Goal: Task Accomplishment & Management: Use online tool/utility

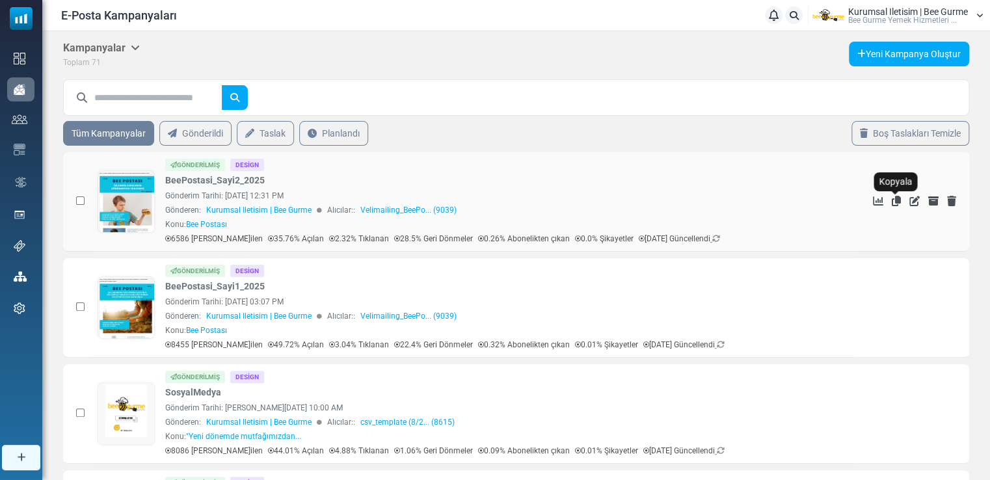
click at [895, 199] on icon "Kopyala" at bounding box center [896, 201] width 9 height 10
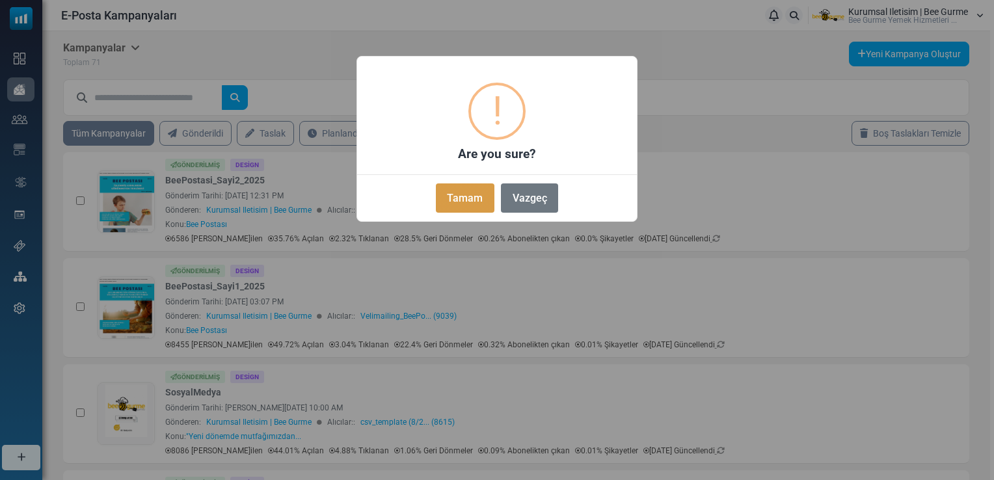
click at [476, 198] on button "Tamam" at bounding box center [465, 197] width 59 height 29
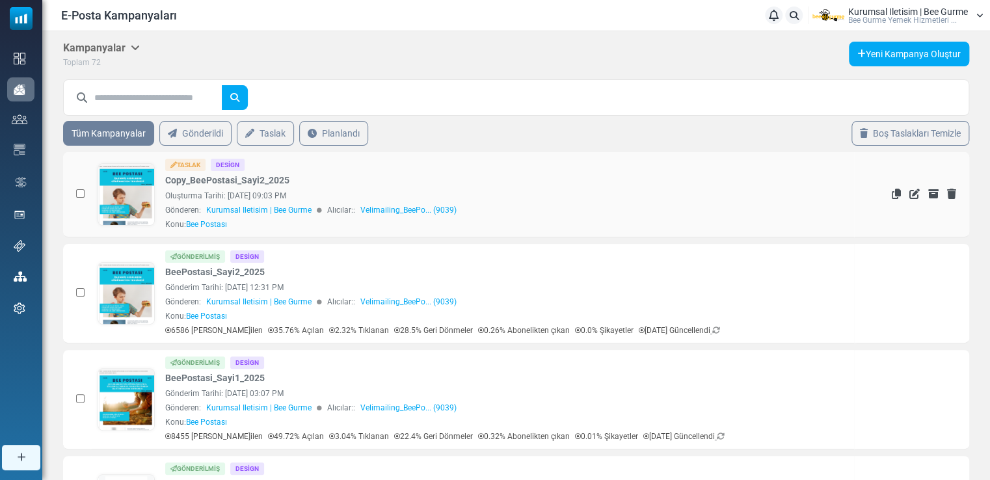
click at [127, 194] on link at bounding box center [126, 231] width 56 height 134
click at [135, 194] on link at bounding box center [126, 231] width 56 height 134
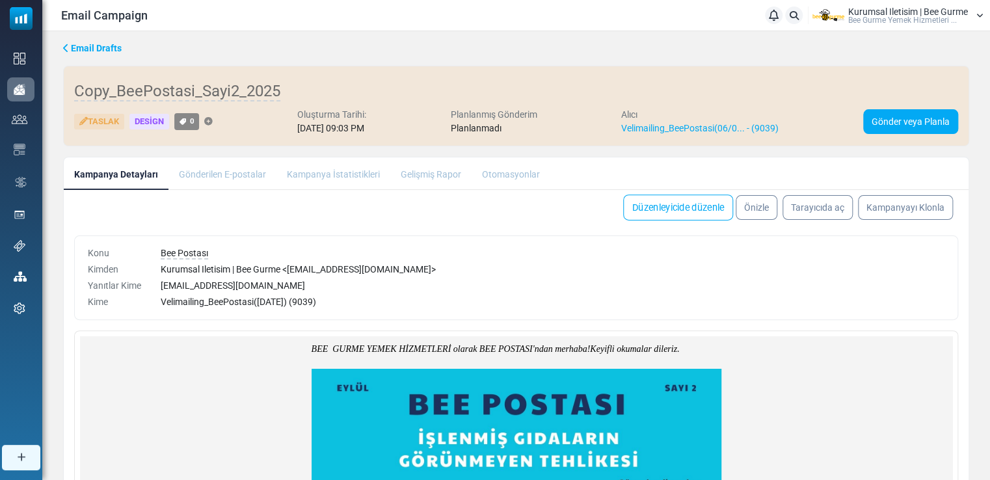
click at [656, 212] on link "Düzenleyicide düzenle" at bounding box center [678, 208] width 110 height 26
click at [204, 251] on span "Bee Postası" at bounding box center [184, 254] width 47 height 12
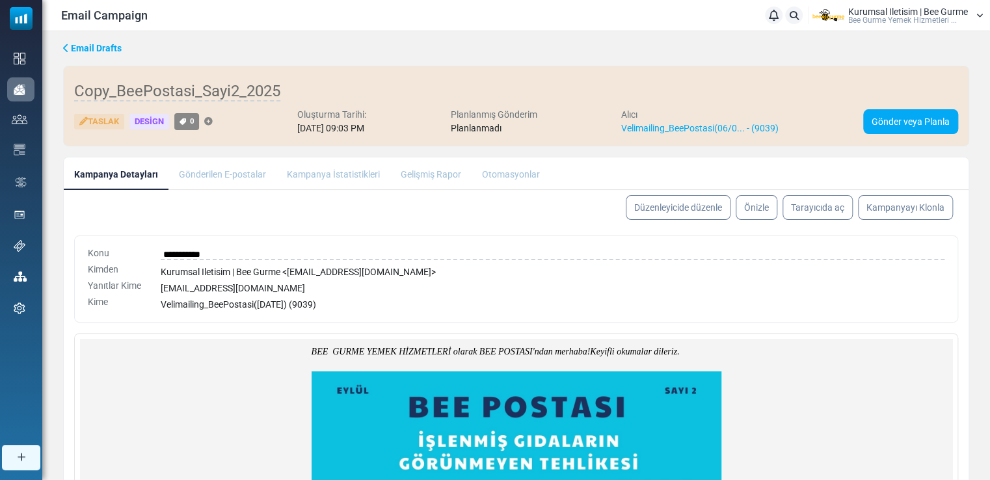
click at [216, 270] on div "Kurumsal Iletisim | Bee Gurme < [EMAIL_ADDRESS][DOMAIN_NAME] >" at bounding box center [553, 272] width 784 height 14
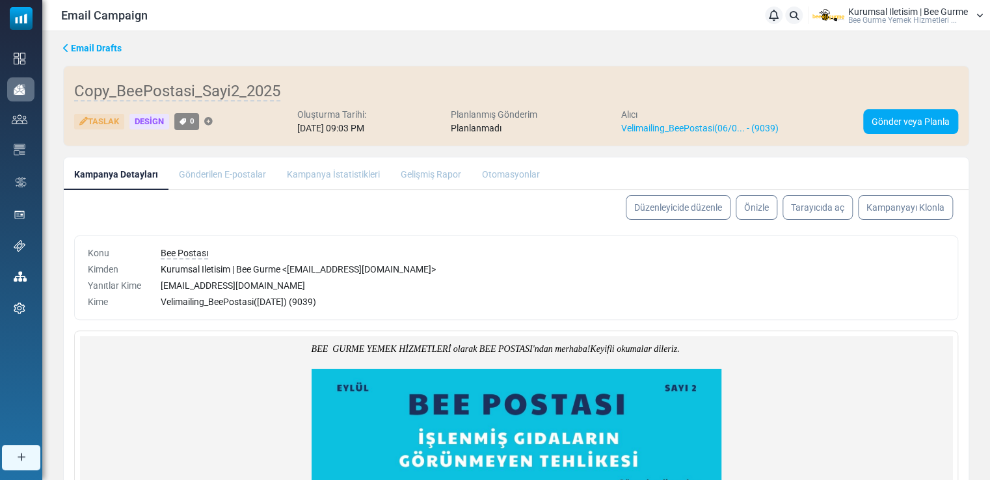
click at [344, 301] on div "Velimailing_BeePostasi([DATE]) (9039)" at bounding box center [553, 302] width 784 height 14
click at [668, 210] on link "Düzenleyicide düzenle" at bounding box center [678, 208] width 110 height 26
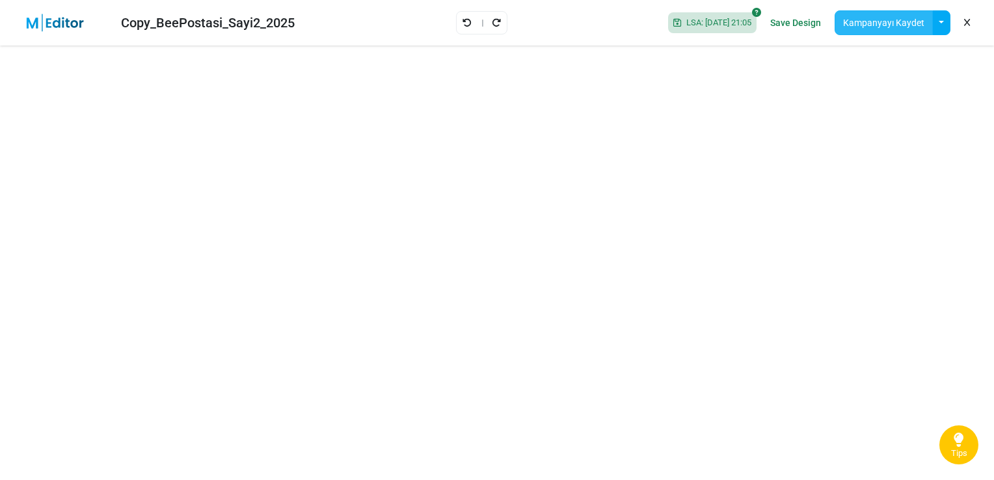
click at [880, 21] on button "Kampanyayı Kaydet" at bounding box center [884, 22] width 98 height 25
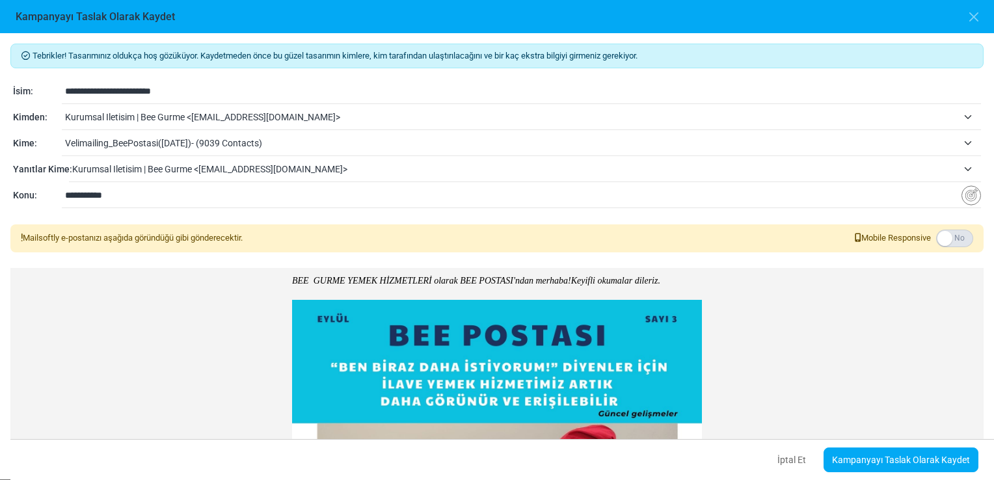
click at [111, 90] on input "**********" at bounding box center [523, 91] width 916 height 25
drag, startPoint x: 88, startPoint y: 91, endPoint x: 47, endPoint y: 91, distance: 41.0
click at [47, 91] on div "**********" at bounding box center [497, 92] width 968 height 16
click at [135, 92] on input "**********" at bounding box center [523, 91] width 916 height 25
click at [177, 90] on input "**********" at bounding box center [523, 91] width 916 height 25
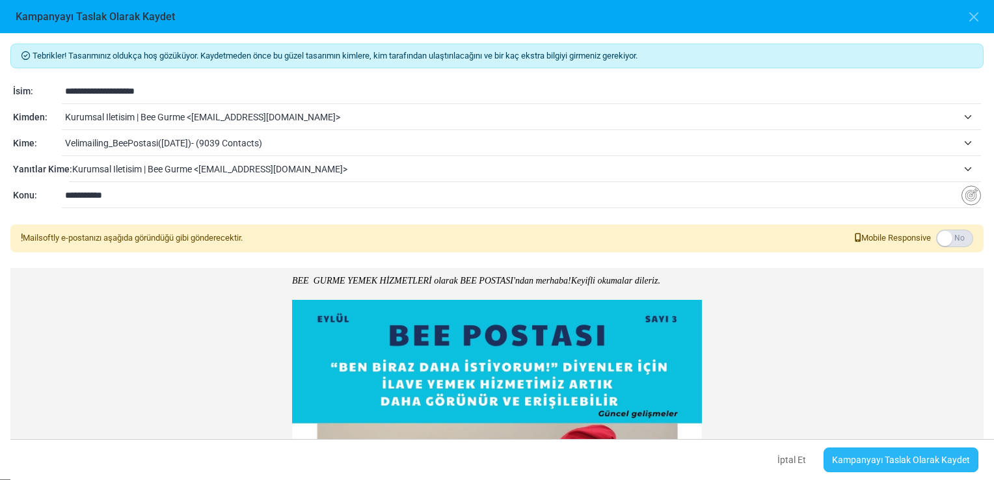
type input "**********"
click at [860, 455] on link "Kampanyayı Taslak Olarak Kaydet" at bounding box center [901, 460] width 155 height 25
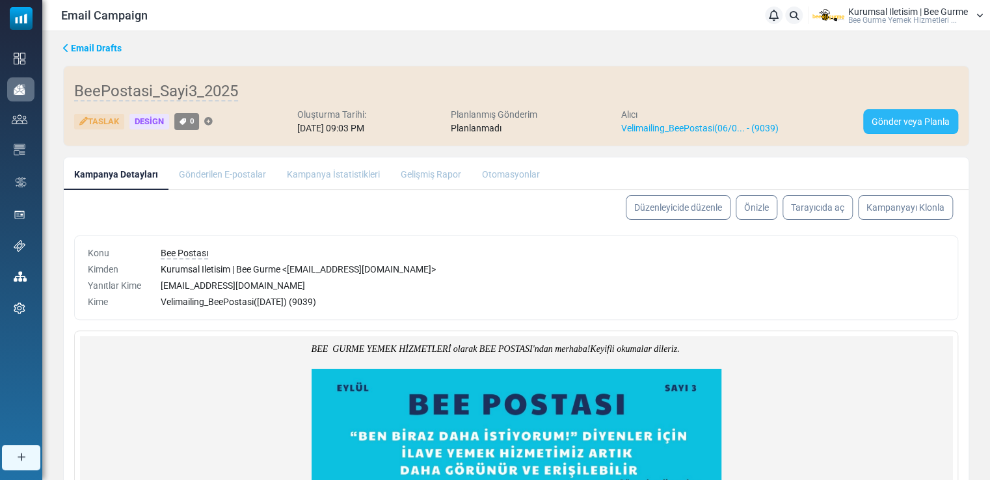
click at [898, 118] on link "Gönder veya Planla" at bounding box center [910, 121] width 95 height 25
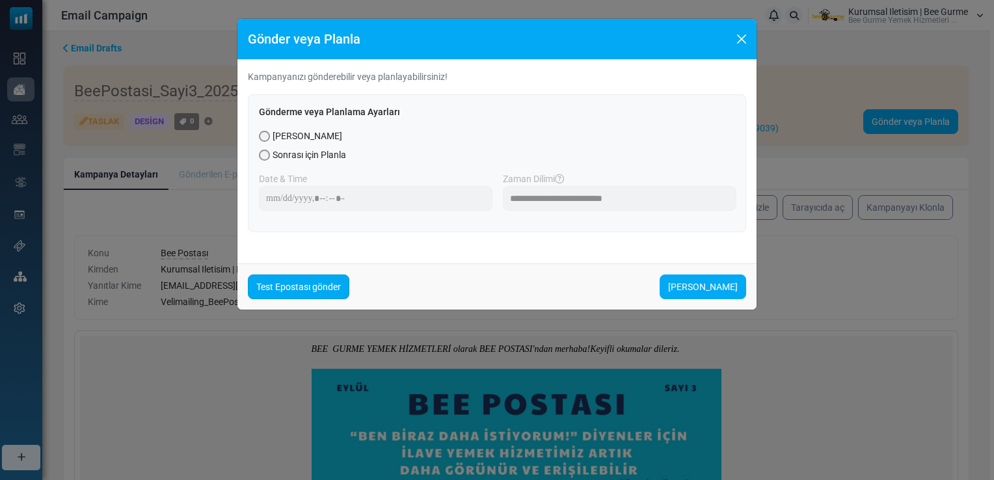
click at [303, 291] on link "Test Epostası gönder" at bounding box center [298, 287] width 101 height 25
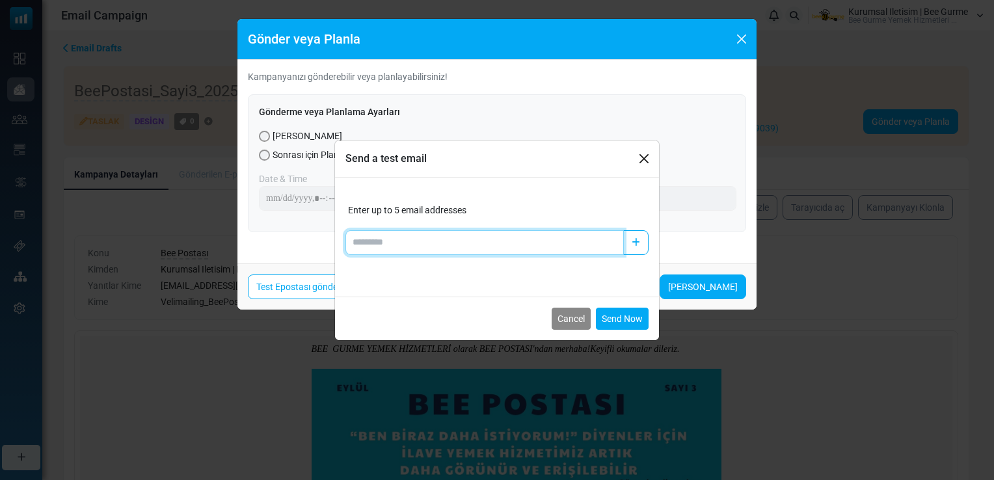
click at [386, 250] on input "Add email" at bounding box center [484, 242] width 278 height 25
type input "*"
type input "**********"
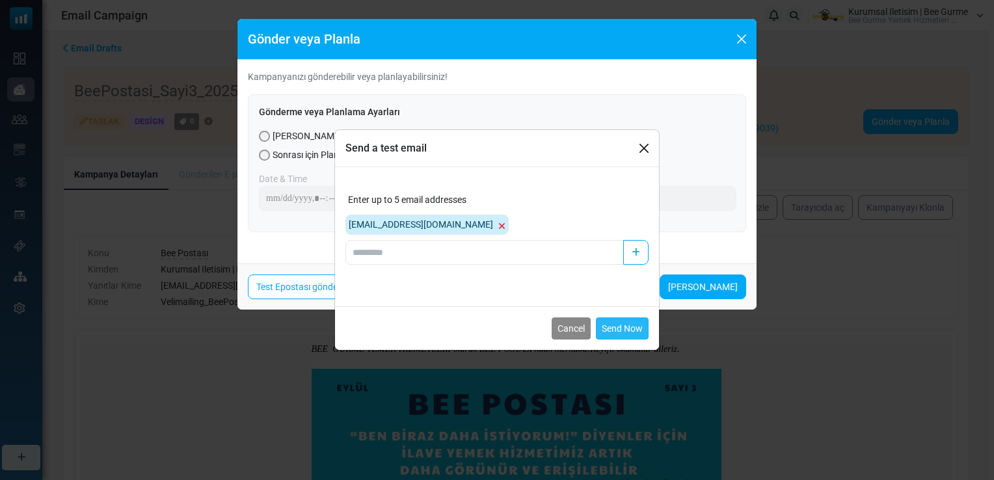
click at [619, 326] on button "Send Now" at bounding box center [622, 329] width 53 height 22
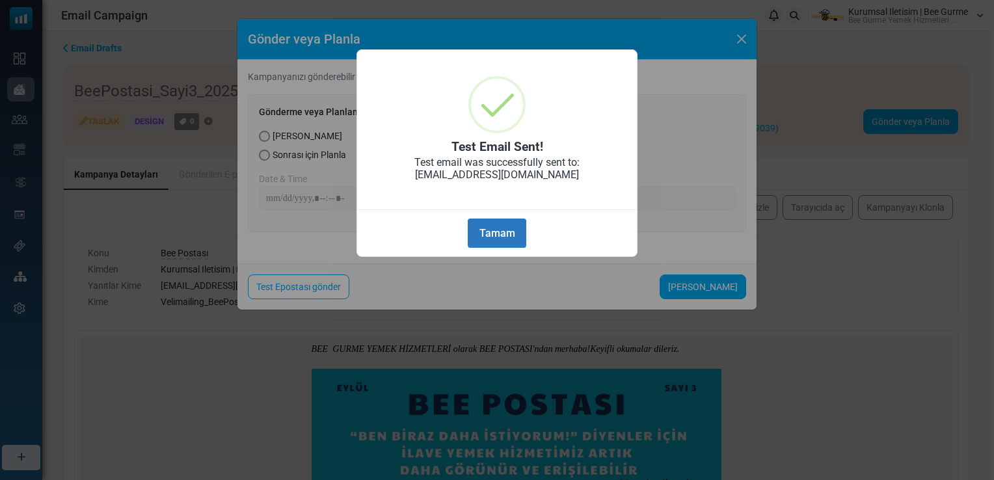
click at [489, 235] on button "Tamam" at bounding box center [497, 233] width 59 height 29
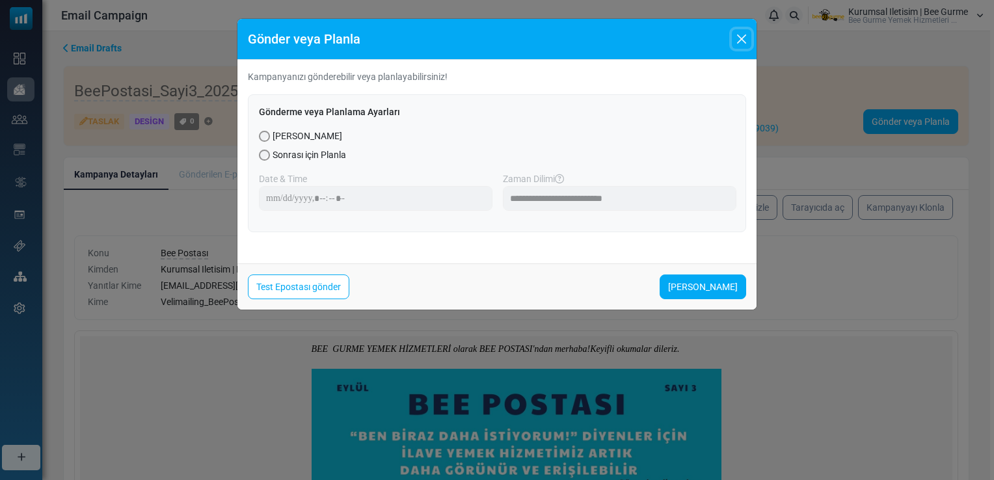
click at [740, 43] on button "Close" at bounding box center [742, 39] width 20 height 20
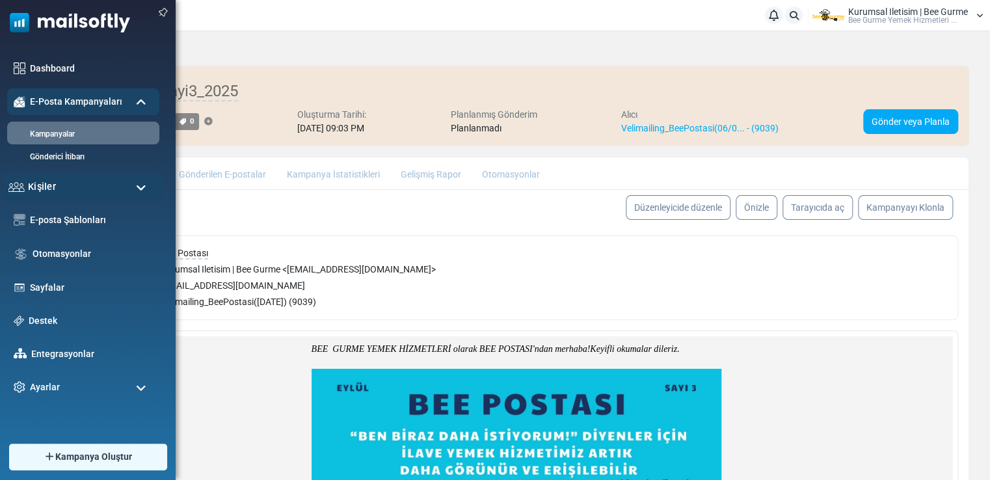
click at [56, 183] on div "Kişiler" at bounding box center [83, 187] width 160 height 28
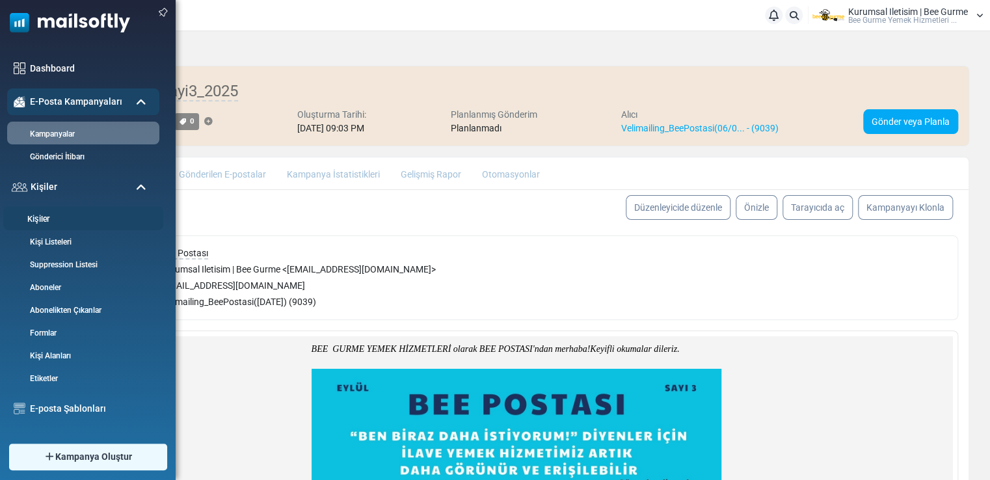
click at [51, 221] on link "Kişiler" at bounding box center [81, 219] width 156 height 12
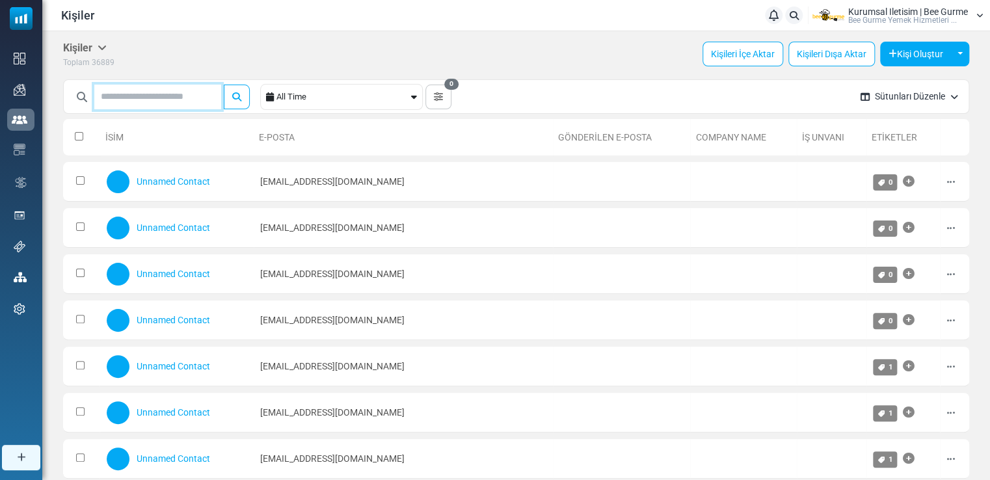
click at [115, 97] on input "text" at bounding box center [157, 97] width 127 height 25
type input "*"
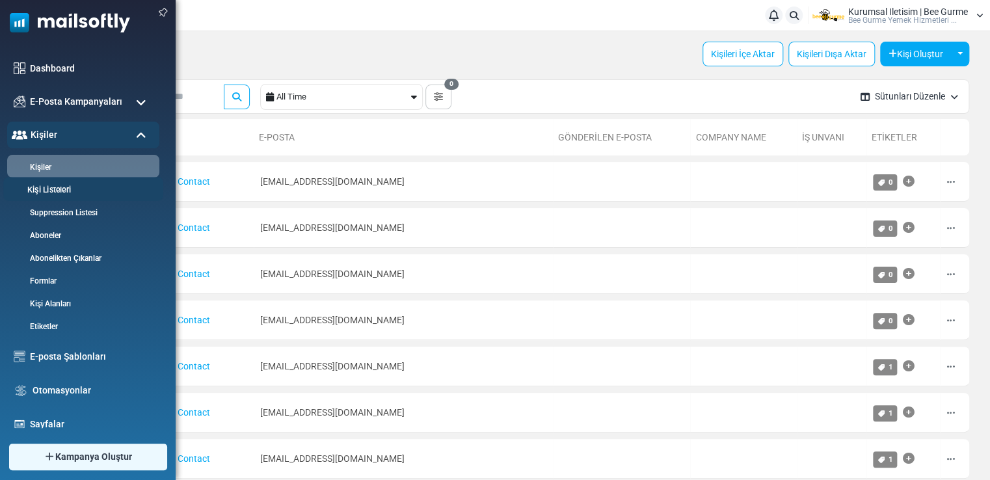
click at [44, 189] on link "Kişi Listeleri" at bounding box center [81, 190] width 156 height 12
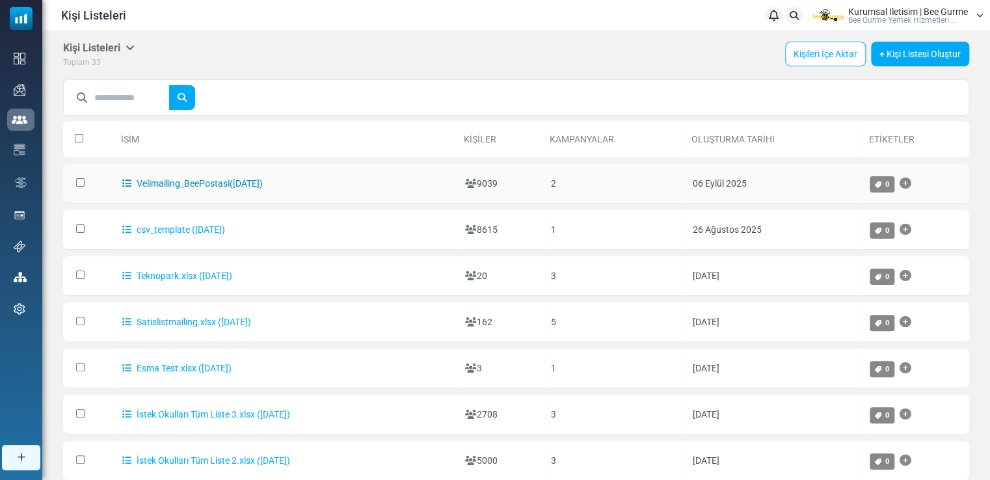
click at [180, 182] on link "Velimailing_BeePostasi([DATE])" at bounding box center [192, 183] width 141 height 10
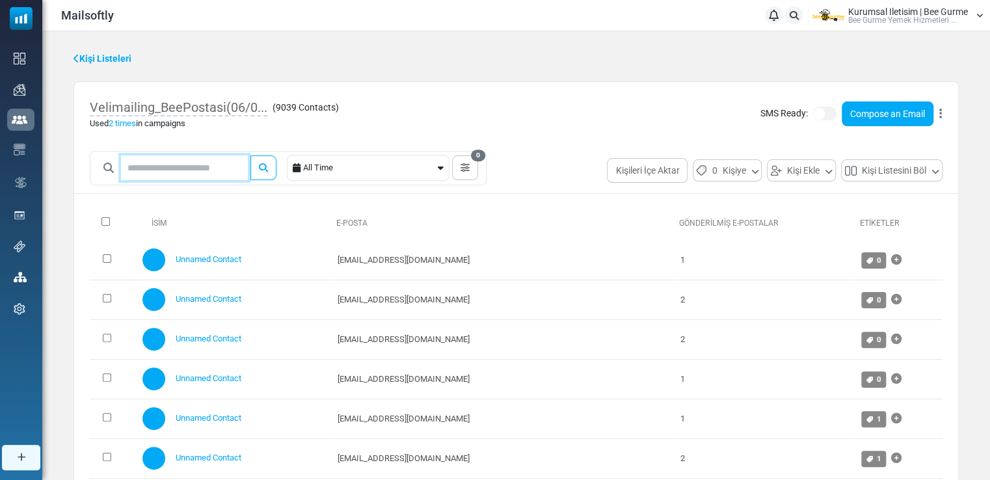
click at [206, 165] on input "text" at bounding box center [184, 168] width 127 height 25
click at [250, 156] on button "submit" at bounding box center [263, 168] width 26 height 25
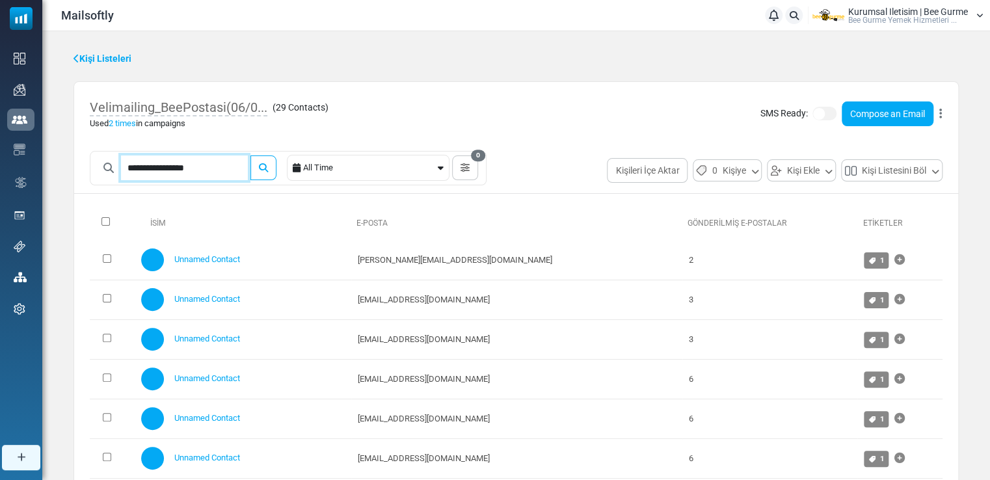
click at [250, 156] on button "submit" at bounding box center [263, 168] width 26 height 25
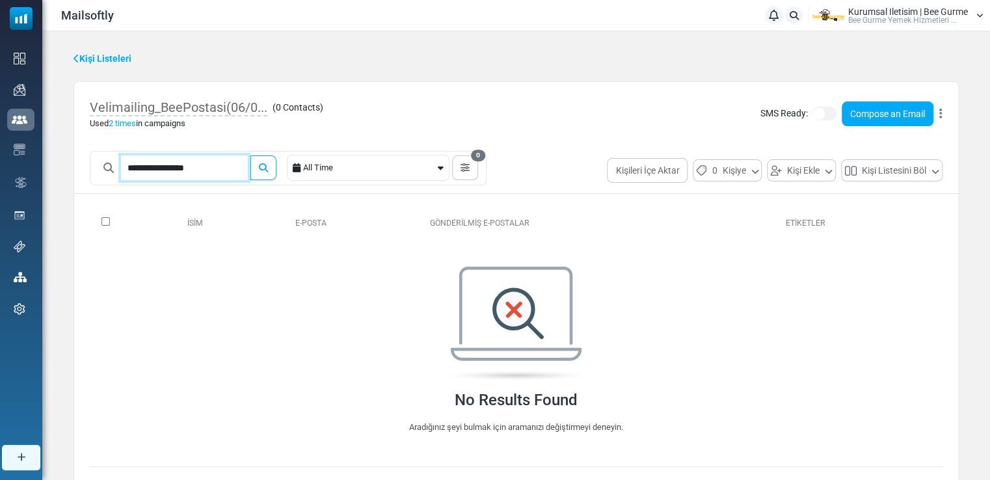
drag, startPoint x: 219, startPoint y: 168, endPoint x: 123, endPoint y: 163, distance: 95.8
click at [123, 163] on input "**********" at bounding box center [184, 168] width 127 height 25
type input "**********"
click at [250, 156] on button "submit" at bounding box center [263, 168] width 26 height 25
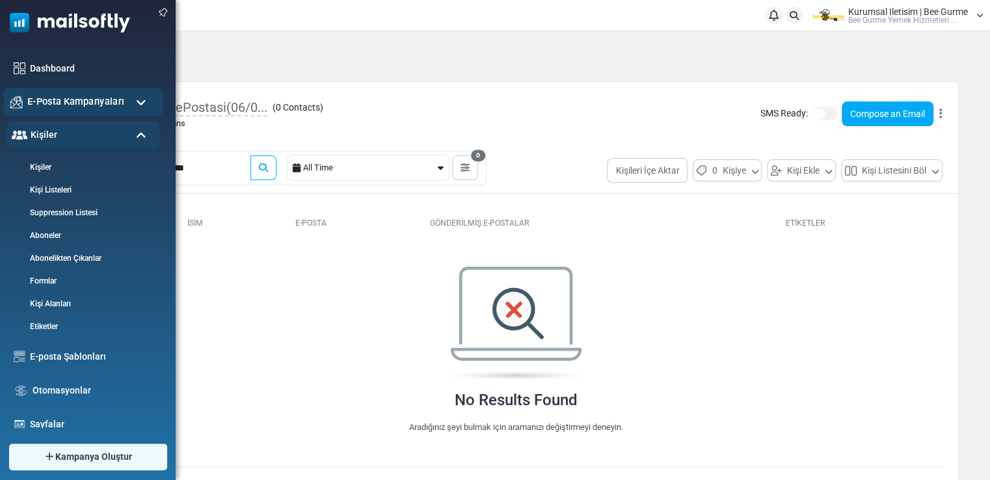
click at [68, 105] on span "E-Posta Kampanyaları" at bounding box center [75, 101] width 97 height 14
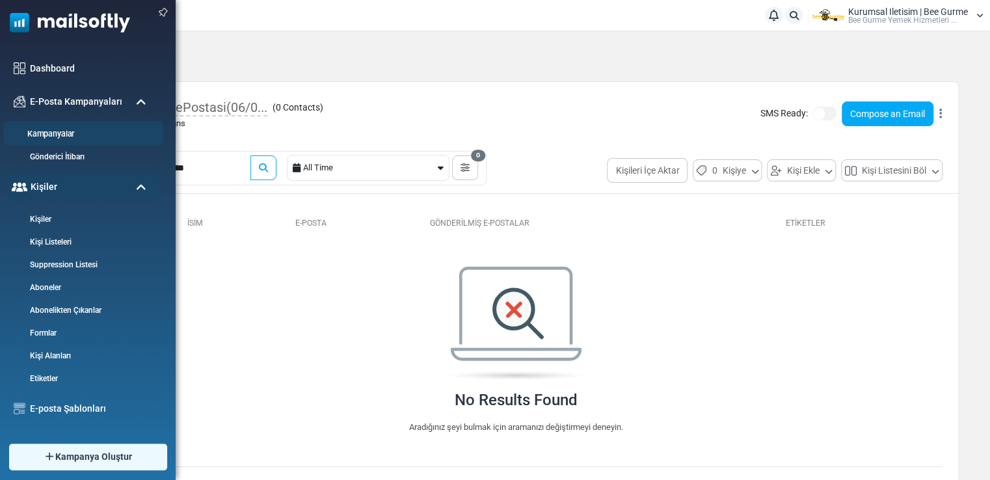
click at [65, 132] on link "Kampanyalar" at bounding box center [81, 134] width 156 height 12
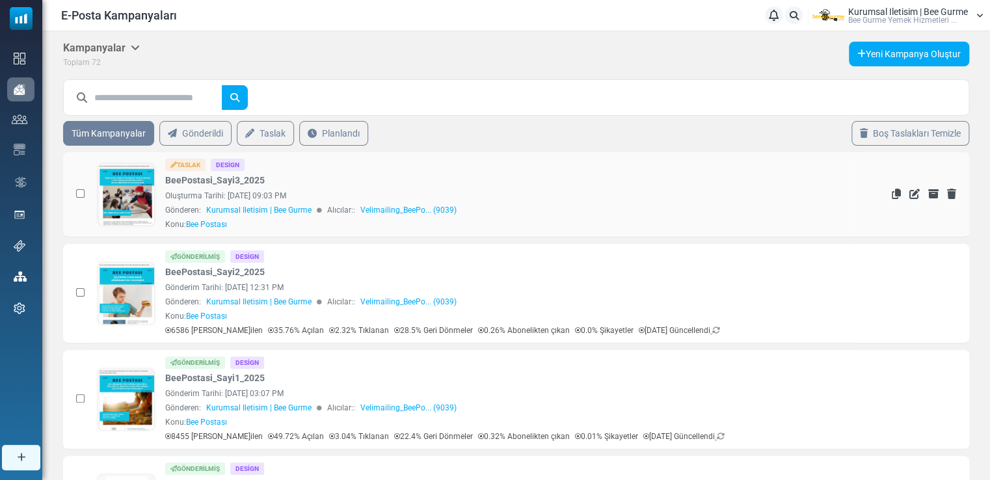
click at [121, 191] on link at bounding box center [126, 231] width 56 height 134
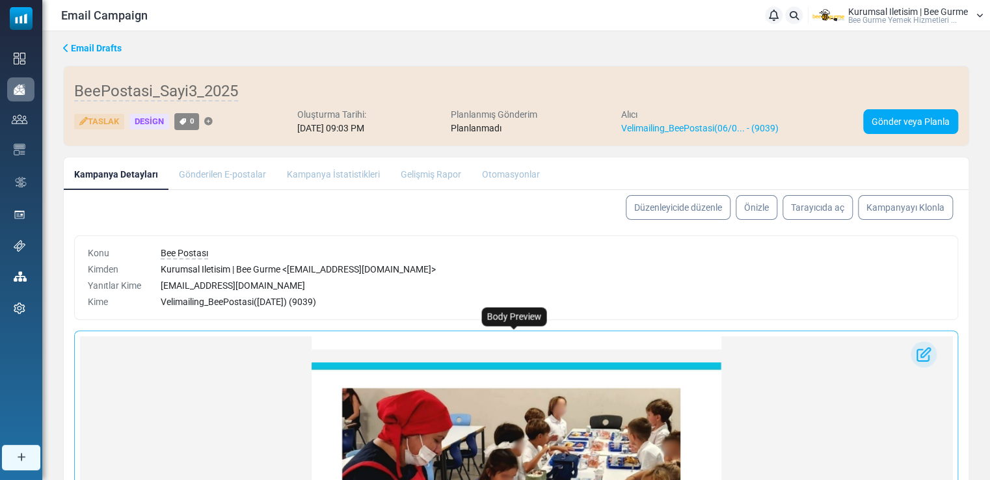
scroll to position [597, 0]
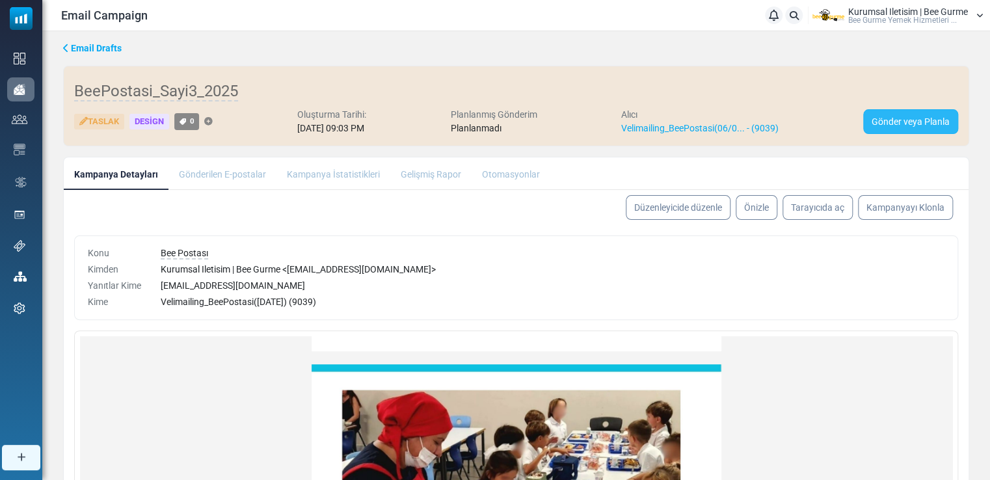
click at [895, 118] on link "Gönder veya Planla" at bounding box center [910, 121] width 95 height 25
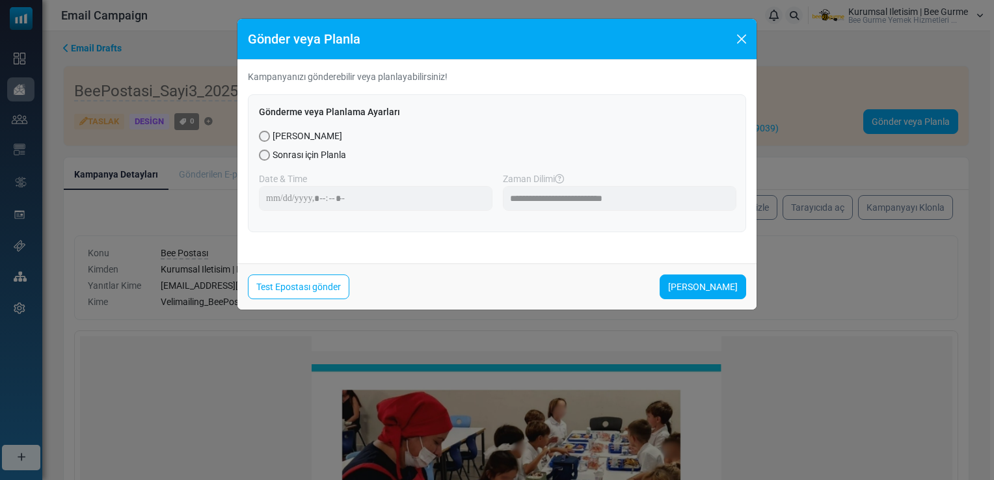
drag, startPoint x: 567, startPoint y: 42, endPoint x: 677, endPoint y: 55, distance: 110.8
click at [677, 55] on div "Gönder veya Planla" at bounding box center [496, 39] width 519 height 41
click at [695, 286] on link "[PERSON_NAME]" at bounding box center [703, 287] width 87 height 25
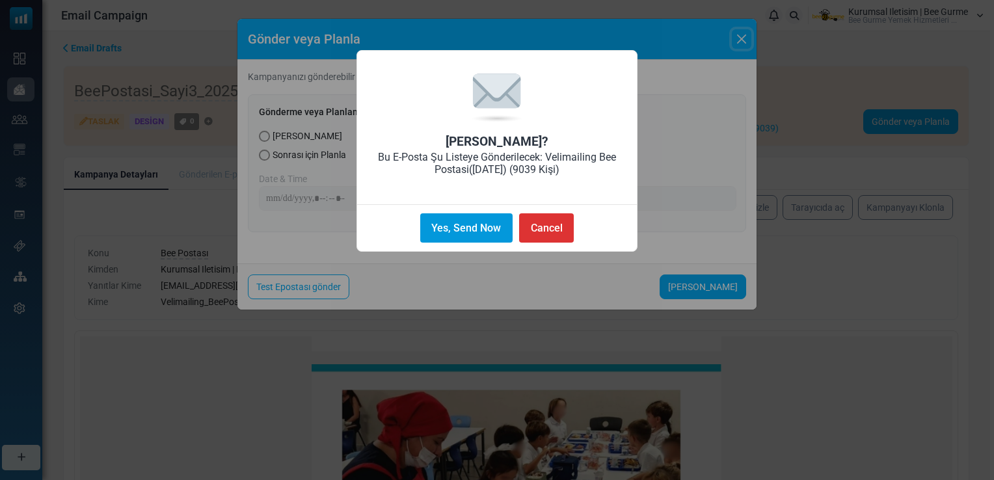
click at [472, 230] on button "Yes, Send Now" at bounding box center [466, 227] width 92 height 29
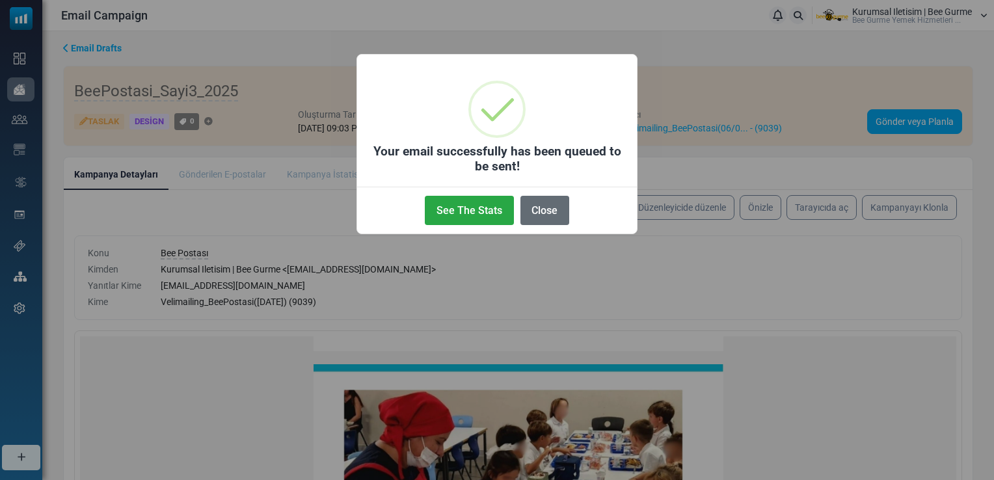
click at [547, 216] on button "Close" at bounding box center [545, 210] width 49 height 29
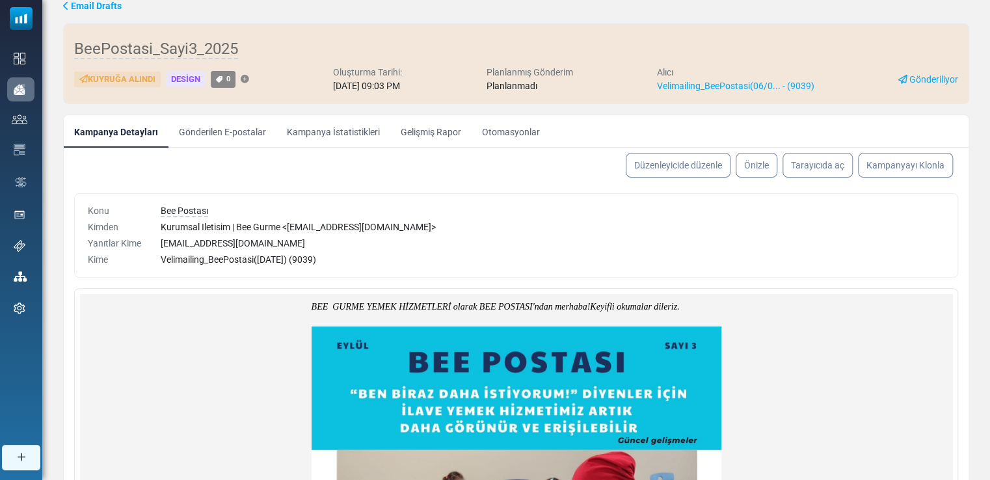
scroll to position [65, 0]
